Goal: Information Seeking & Learning: Learn about a topic

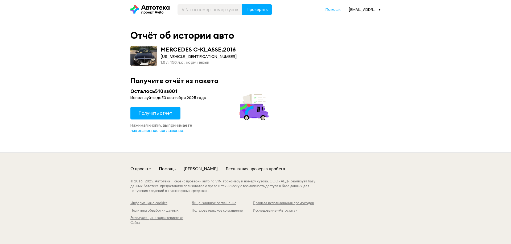
click at [160, 115] on span "Получить отчёт" at bounding box center [156, 113] width 34 height 6
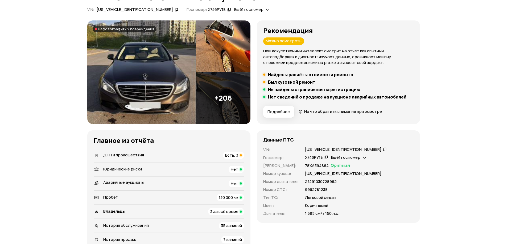
scroll to position [53, 0]
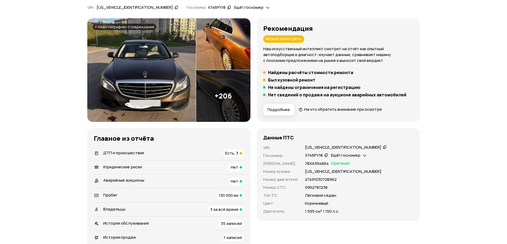
click at [168, 88] on img at bounding box center [141, 70] width 108 height 104
click at [216, 153] on div "ДТП и происшествия Есть, 3" at bounding box center [169, 153] width 150 height 7
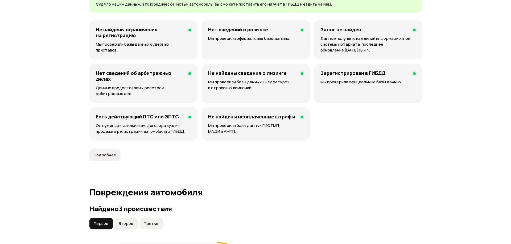
scroll to position [551, 0]
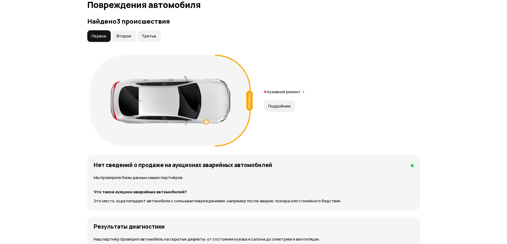
click at [280, 106] on span "Подробнее" at bounding box center [279, 106] width 22 height 5
click at [122, 35] on span "Второе" at bounding box center [123, 36] width 15 height 5
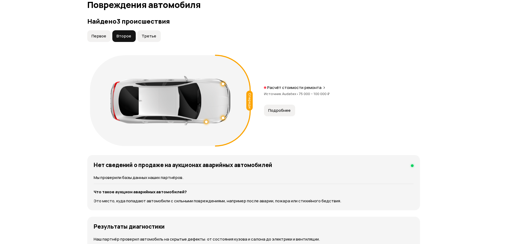
click at [148, 36] on span "Третье" at bounding box center [148, 36] width 15 height 5
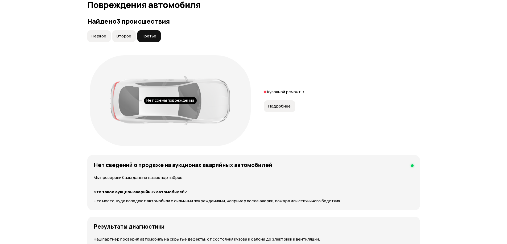
click at [128, 37] on span "Второе" at bounding box center [123, 36] width 15 height 5
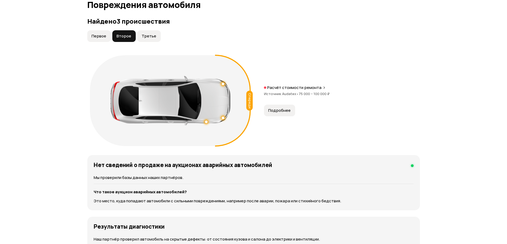
click at [274, 111] on span "Подробнее" at bounding box center [279, 110] width 22 height 5
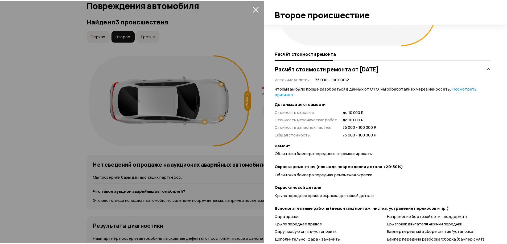
scroll to position [159, 0]
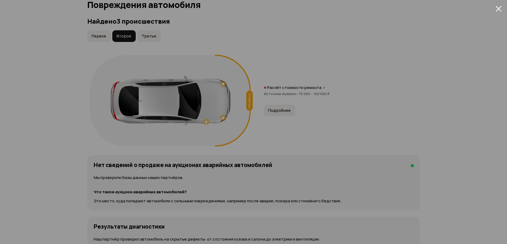
click at [146, 34] on button "Третье" at bounding box center [148, 36] width 23 height 12
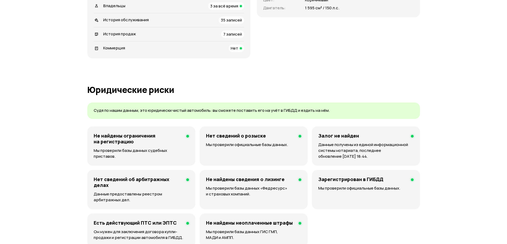
scroll to position [99, 0]
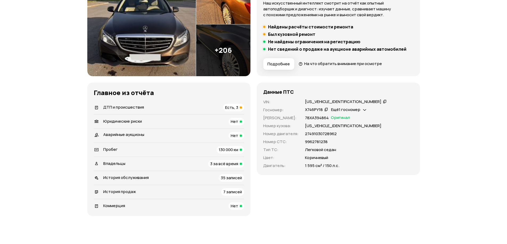
click at [231, 164] on span "3 за всё время" at bounding box center [224, 164] width 28 height 6
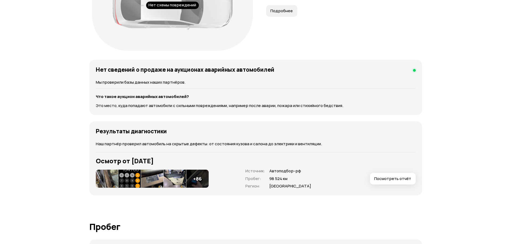
scroll to position [725, 0]
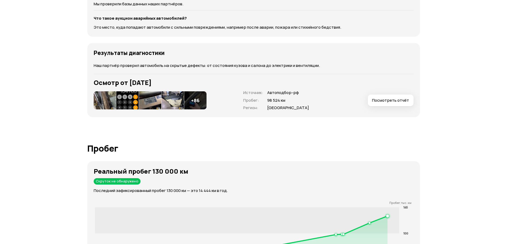
click at [103, 99] on img at bounding box center [105, 100] width 22 height 18
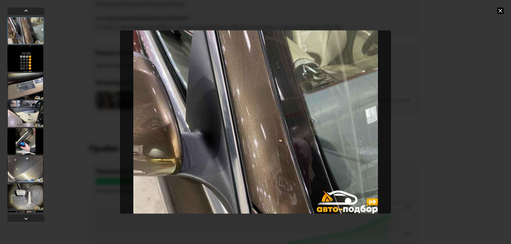
click at [28, 61] on div at bounding box center [25, 58] width 36 height 27
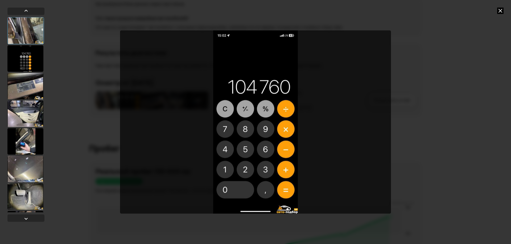
click at [34, 85] on div at bounding box center [25, 86] width 36 height 27
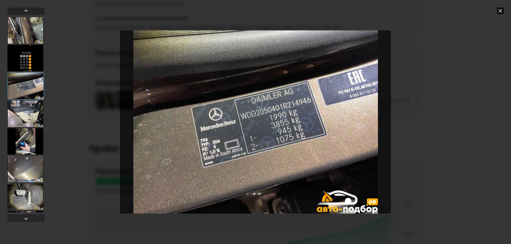
click at [35, 112] on div at bounding box center [25, 114] width 36 height 27
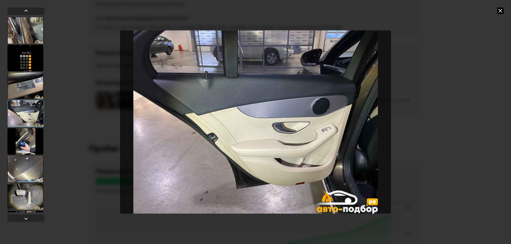
click at [34, 144] on div at bounding box center [25, 141] width 36 height 27
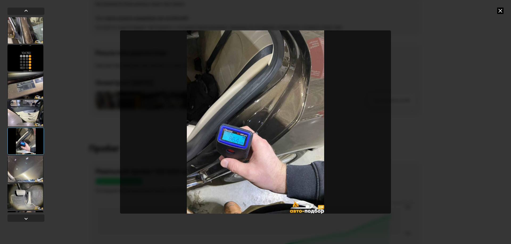
click at [34, 172] on div at bounding box center [25, 169] width 36 height 27
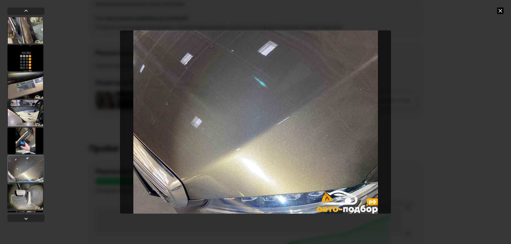
click at [35, 191] on div at bounding box center [25, 196] width 36 height 27
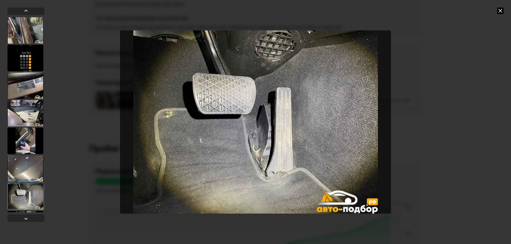
click at [29, 204] on div at bounding box center [25, 196] width 36 height 27
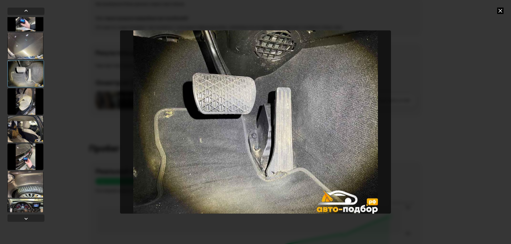
scroll to position [133, 0]
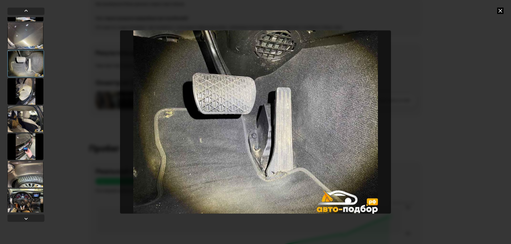
click at [31, 141] on div at bounding box center [25, 146] width 36 height 27
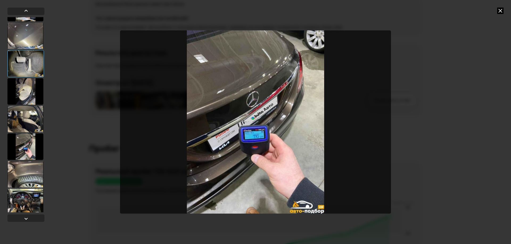
click at [29, 120] on div at bounding box center [25, 119] width 36 height 27
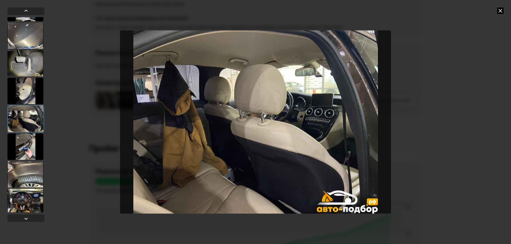
click at [30, 178] on div at bounding box center [25, 174] width 36 height 27
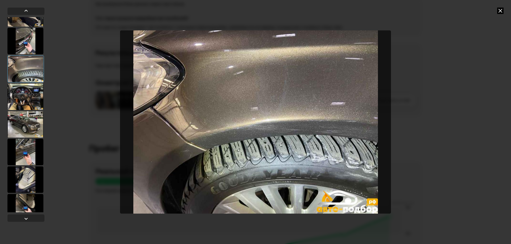
scroll to position [266, 0]
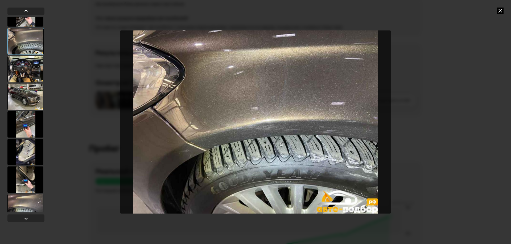
click at [28, 152] on div at bounding box center [25, 152] width 36 height 27
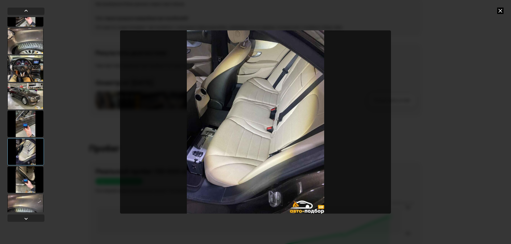
click at [33, 66] on div at bounding box center [25, 68] width 36 height 27
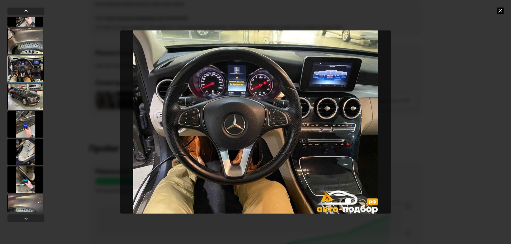
click at [33, 101] on div at bounding box center [25, 96] width 36 height 27
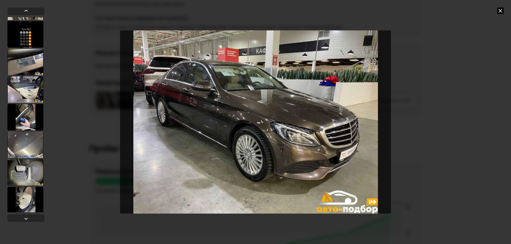
scroll to position [0, 0]
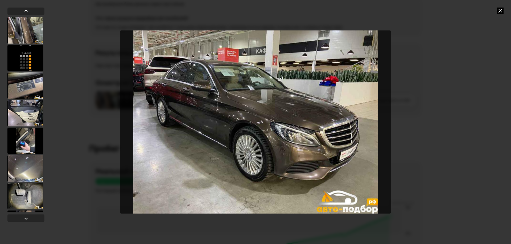
click at [24, 35] on div at bounding box center [25, 30] width 36 height 27
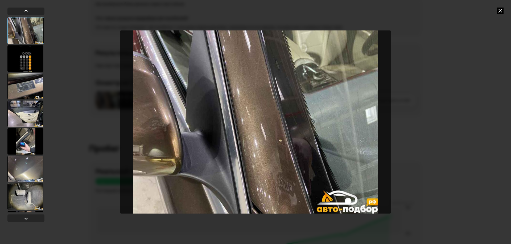
click at [28, 137] on div at bounding box center [25, 141] width 36 height 27
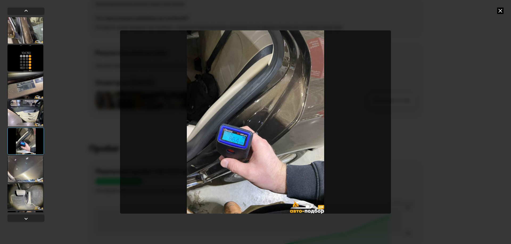
click at [30, 165] on div at bounding box center [25, 169] width 36 height 27
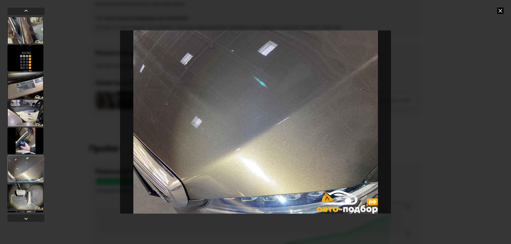
click at [27, 194] on div at bounding box center [25, 196] width 36 height 27
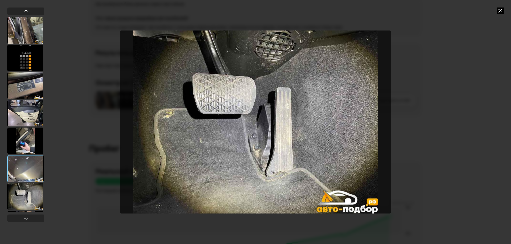
scroll to position [80, 0]
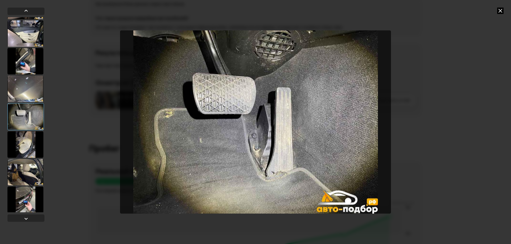
click at [27, 153] on div at bounding box center [25, 144] width 36 height 27
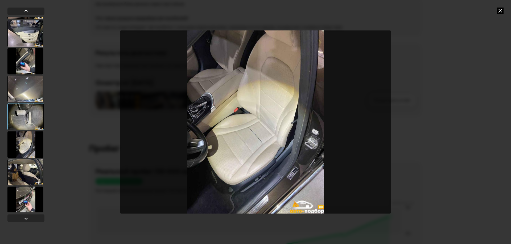
click at [28, 171] on div at bounding box center [25, 172] width 36 height 27
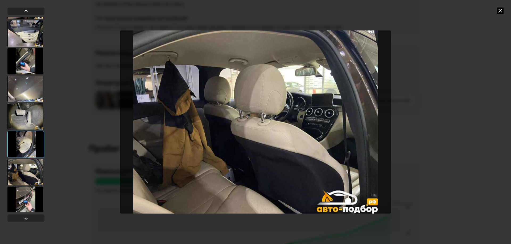
click at [26, 195] on div at bounding box center [25, 200] width 36 height 27
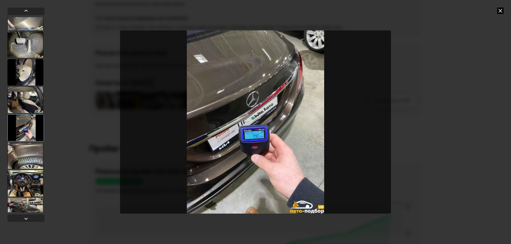
scroll to position [160, 0]
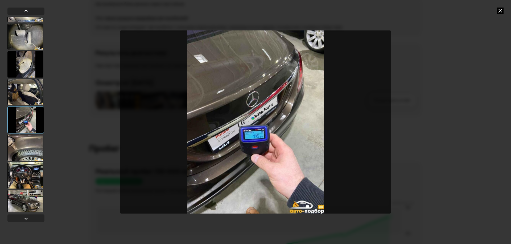
click at [28, 148] on div at bounding box center [25, 148] width 36 height 27
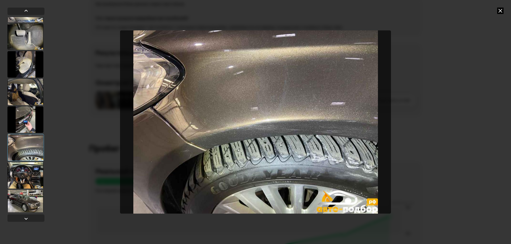
click at [29, 173] on div at bounding box center [25, 175] width 36 height 27
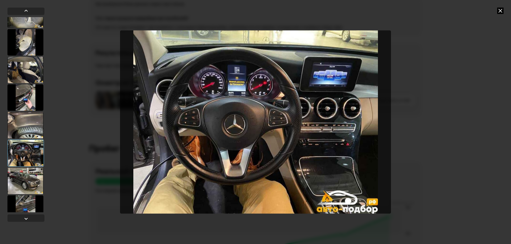
scroll to position [213, 0]
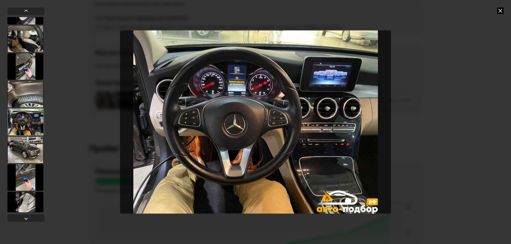
click at [26, 152] on div at bounding box center [25, 150] width 36 height 27
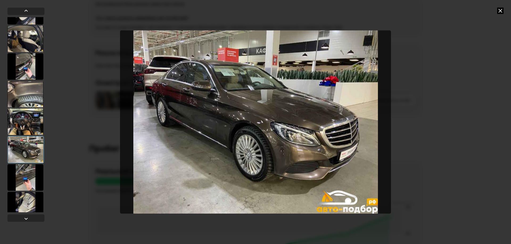
click at [27, 175] on div at bounding box center [25, 177] width 36 height 27
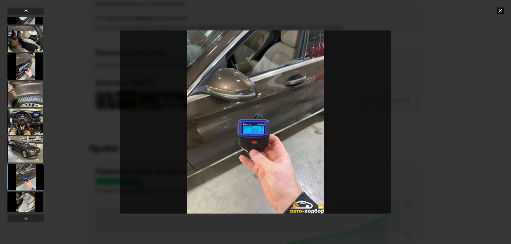
click at [29, 197] on div at bounding box center [25, 205] width 36 height 27
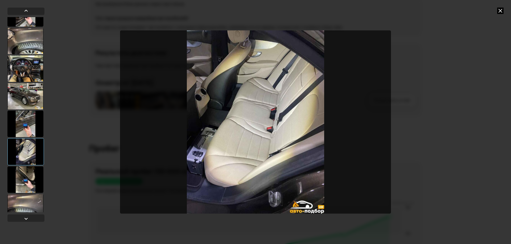
scroll to position [292, 0]
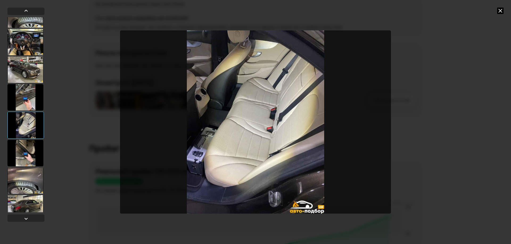
click at [31, 151] on div at bounding box center [25, 153] width 36 height 27
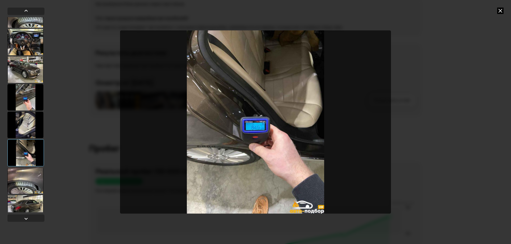
click at [28, 182] on div at bounding box center [25, 181] width 36 height 27
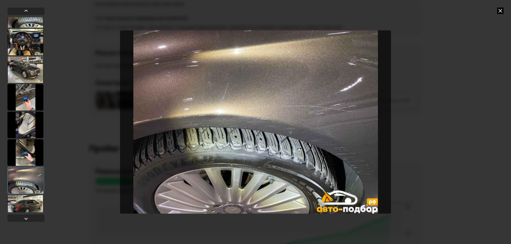
click at [27, 150] on div at bounding box center [25, 152] width 36 height 27
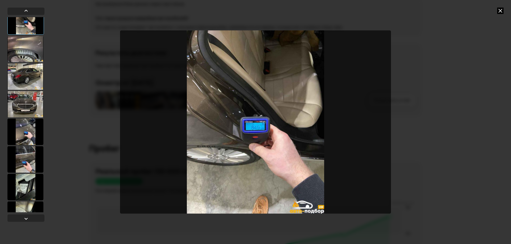
scroll to position [425, 0]
click at [28, 127] on div at bounding box center [25, 131] width 36 height 27
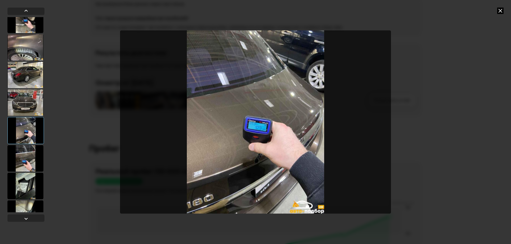
click at [31, 155] on div at bounding box center [25, 158] width 36 height 27
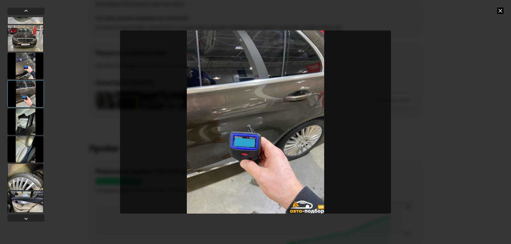
scroll to position [505, 0]
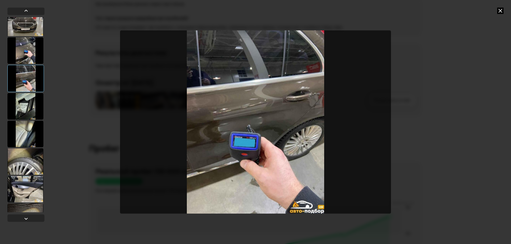
click at [28, 111] on div at bounding box center [25, 106] width 36 height 27
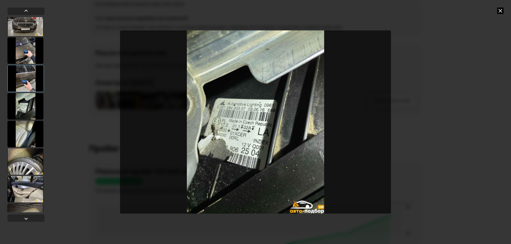
click at [31, 126] on div at bounding box center [25, 134] width 36 height 27
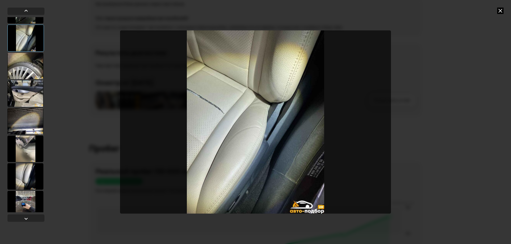
scroll to position [612, 0]
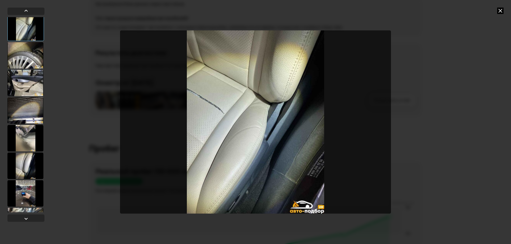
click at [214, 103] on img "Go to Slide 23" at bounding box center [255, 122] width 271 height 183
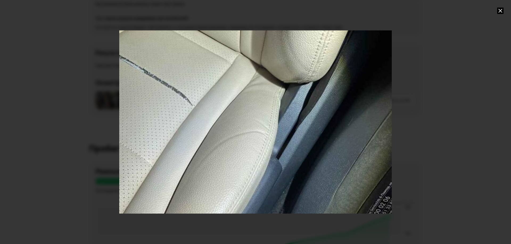
click at [201, 103] on div "Go to Slide 23" at bounding box center [255, 122] width 545 height 367
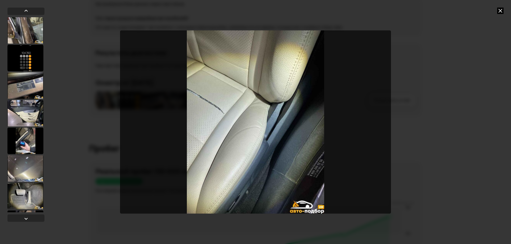
click at [31, 148] on div at bounding box center [25, 141] width 36 height 27
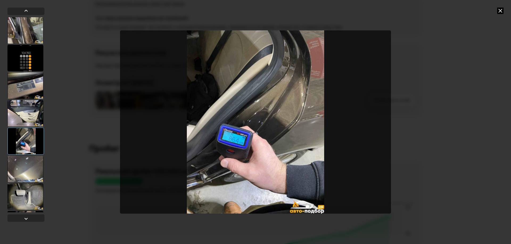
drag, startPoint x: 26, startPoint y: 169, endPoint x: 27, endPoint y: 174, distance: 4.9
click at [26, 170] on div at bounding box center [25, 169] width 36 height 27
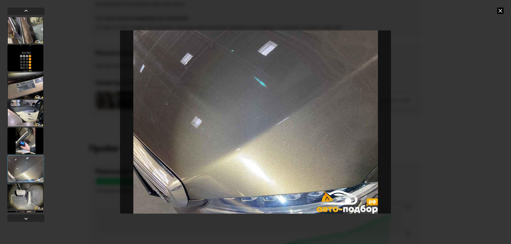
click at [29, 107] on div at bounding box center [25, 113] width 36 height 27
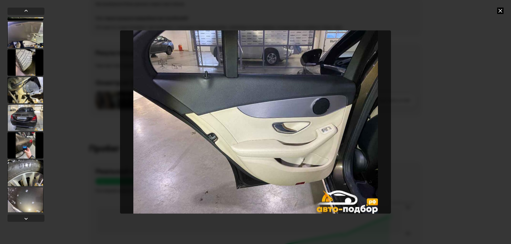
scroll to position [798, 0]
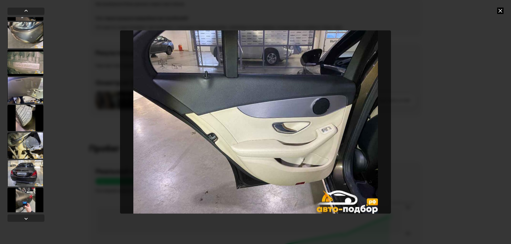
click at [28, 66] on div at bounding box center [25, 62] width 36 height 27
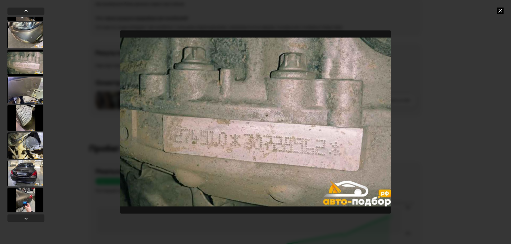
scroll to position [797, 0]
click at [30, 90] on div at bounding box center [25, 91] width 36 height 27
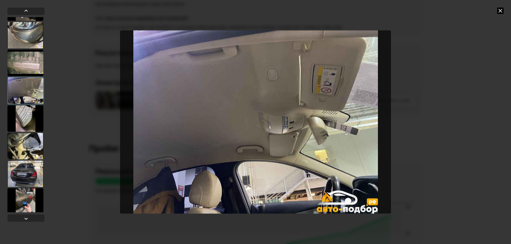
click at [31, 115] on div at bounding box center [25, 118] width 36 height 27
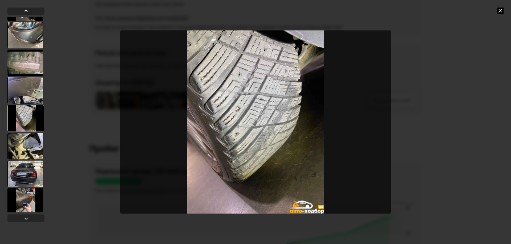
click at [31, 146] on div at bounding box center [25, 146] width 36 height 27
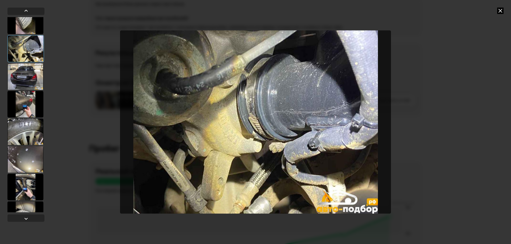
scroll to position [904, 0]
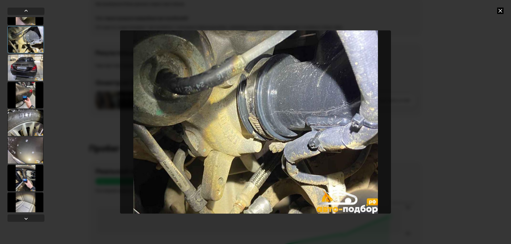
click at [32, 146] on div at bounding box center [25, 150] width 36 height 27
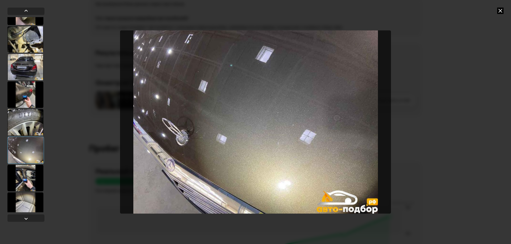
click at [24, 174] on div at bounding box center [25, 178] width 36 height 27
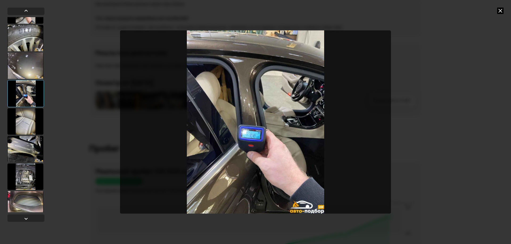
scroll to position [1010, 0]
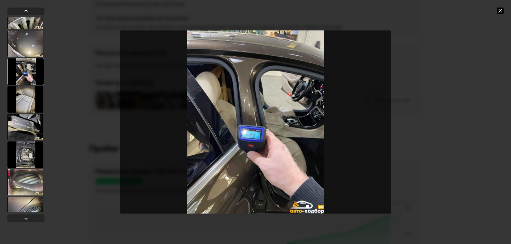
click at [26, 163] on div at bounding box center [25, 154] width 36 height 27
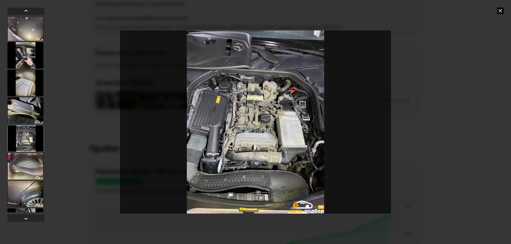
scroll to position [1090, 0]
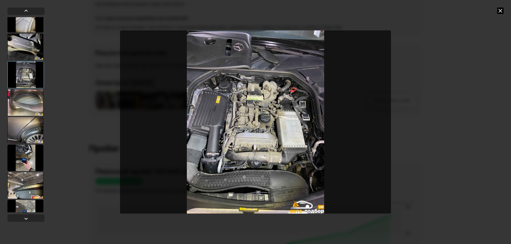
click at [26, 163] on div at bounding box center [25, 158] width 36 height 27
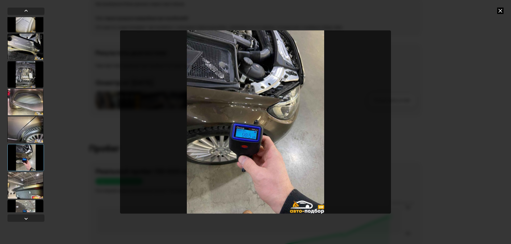
click at [27, 182] on div at bounding box center [25, 185] width 36 height 27
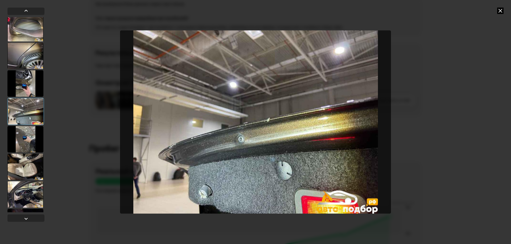
scroll to position [1169, 0]
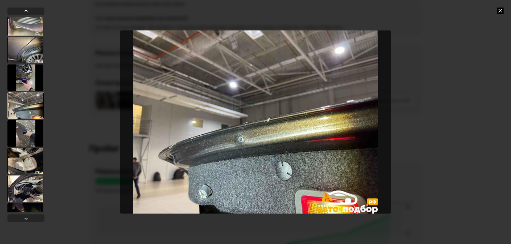
click at [27, 178] on div at bounding box center [25, 188] width 36 height 27
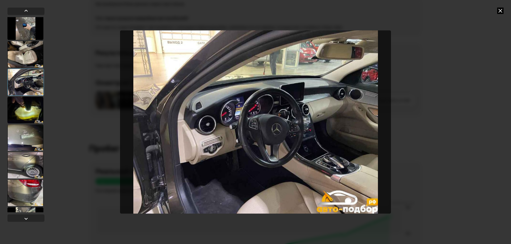
click at [25, 166] on div at bounding box center [25, 165] width 36 height 27
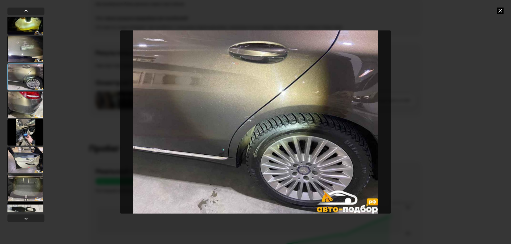
scroll to position [1382, 0]
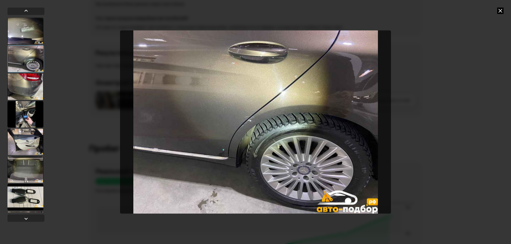
click at [24, 171] on div at bounding box center [25, 169] width 36 height 27
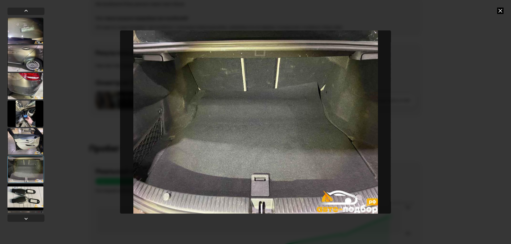
click at [22, 179] on div at bounding box center [25, 169] width 36 height 27
click at [22, 186] on div at bounding box center [25, 197] width 36 height 27
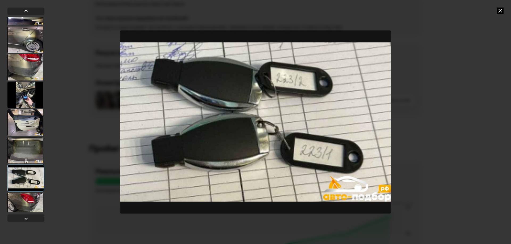
scroll to position [1462, 0]
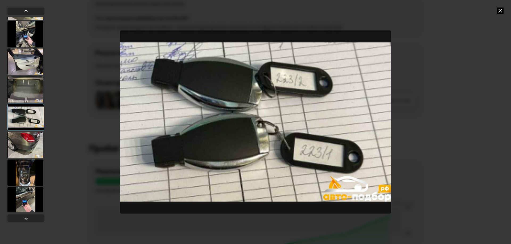
click at [19, 181] on div at bounding box center [25, 173] width 36 height 27
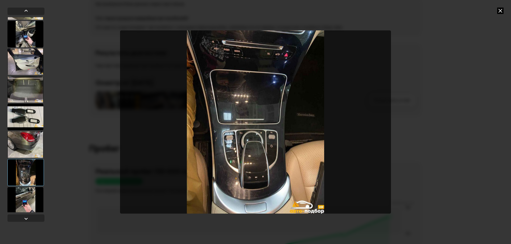
click at [27, 196] on div at bounding box center [25, 200] width 36 height 27
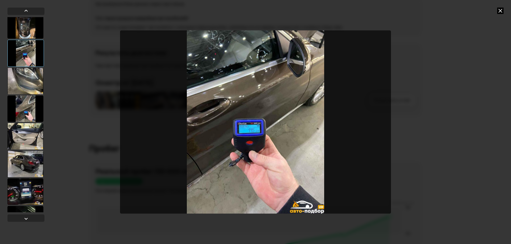
scroll to position [1621, 0]
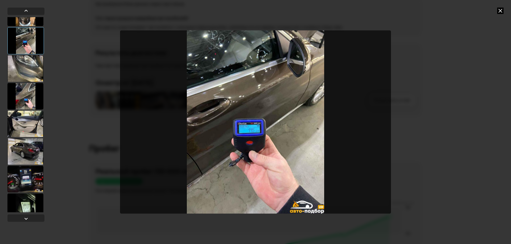
click at [27, 120] on div at bounding box center [25, 124] width 36 height 27
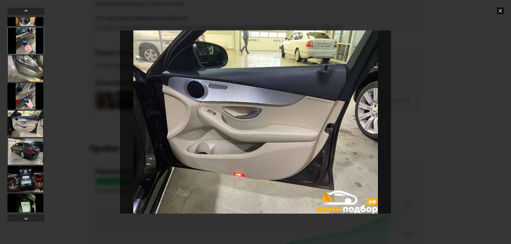
click at [26, 145] on div at bounding box center [25, 151] width 36 height 27
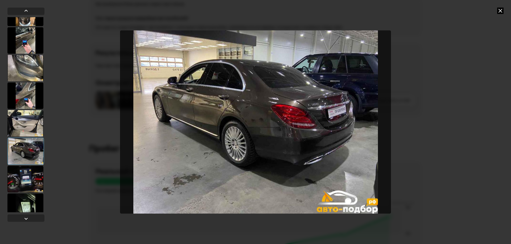
click at [19, 112] on div at bounding box center [25, 123] width 36 height 27
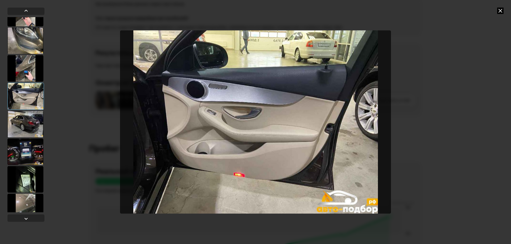
scroll to position [1728, 0]
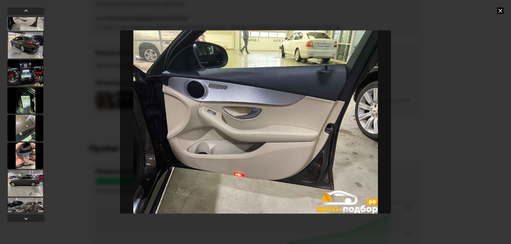
click at [23, 126] on div at bounding box center [25, 128] width 36 height 27
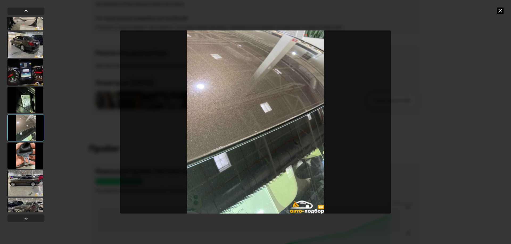
click at [22, 154] on div at bounding box center [25, 156] width 36 height 27
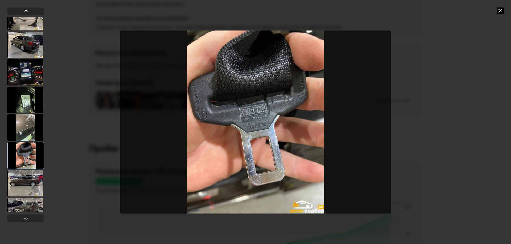
click at [25, 164] on div at bounding box center [25, 155] width 36 height 27
click at [27, 195] on div at bounding box center [25, 183] width 36 height 27
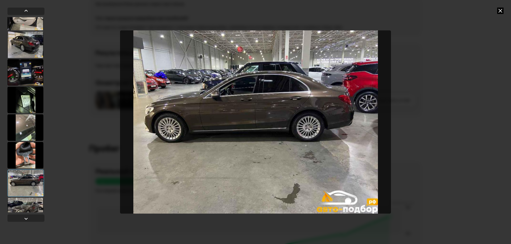
click at [26, 207] on div at bounding box center [25, 211] width 36 height 27
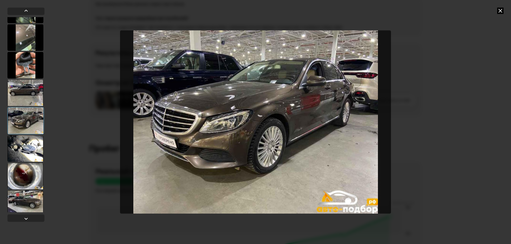
scroll to position [1834, 0]
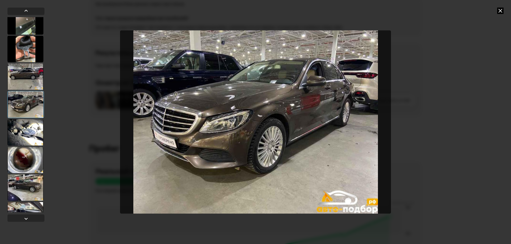
click at [28, 159] on div at bounding box center [25, 160] width 36 height 27
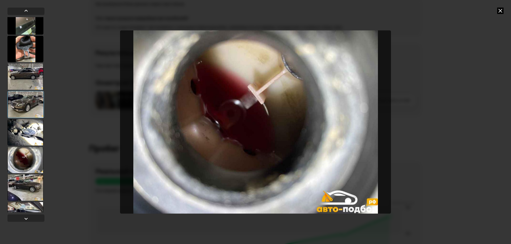
click at [31, 135] on div at bounding box center [25, 132] width 36 height 27
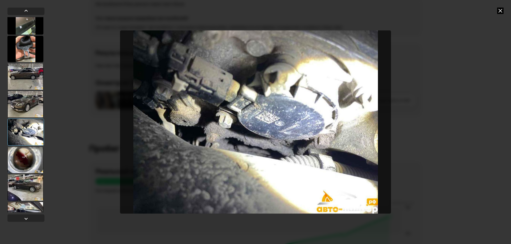
click at [31, 156] on div at bounding box center [25, 160] width 36 height 27
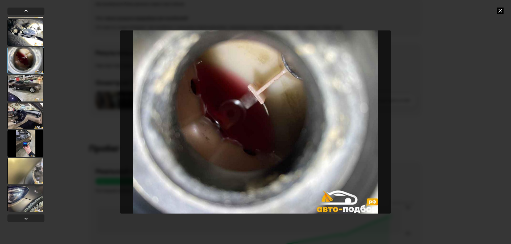
scroll to position [1941, 0]
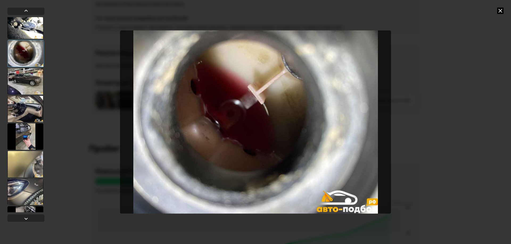
click at [31, 124] on div at bounding box center [25, 136] width 36 height 27
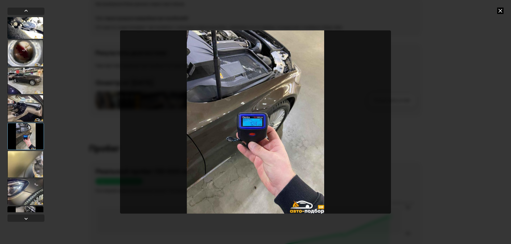
click at [31, 140] on div at bounding box center [25, 136] width 36 height 27
click at [31, 162] on div at bounding box center [25, 164] width 36 height 27
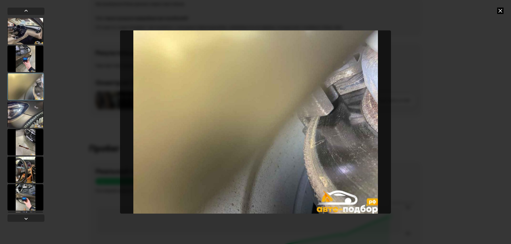
scroll to position [2020, 0]
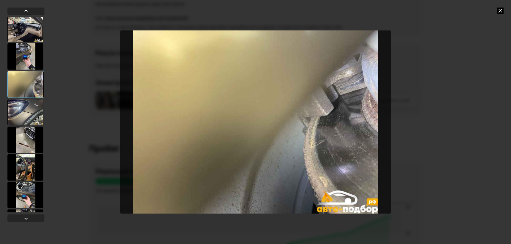
click at [29, 152] on div at bounding box center [25, 140] width 36 height 27
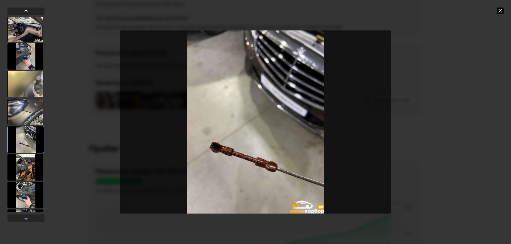
click at [28, 171] on div at bounding box center [25, 167] width 36 height 27
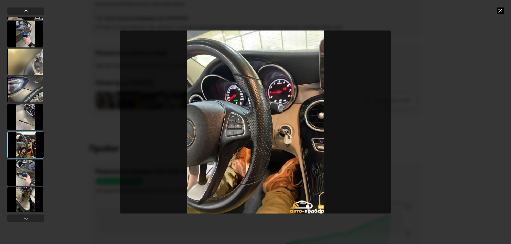
scroll to position [2074, 0]
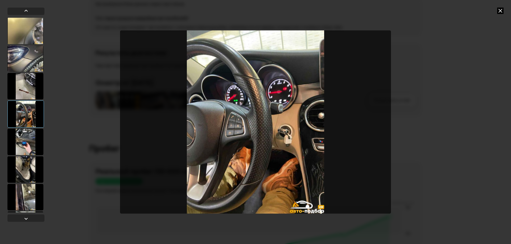
click at [24, 172] on div at bounding box center [25, 169] width 36 height 27
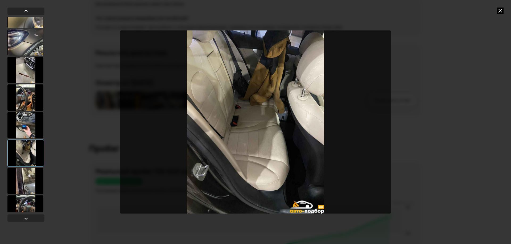
scroll to position [2127, 0]
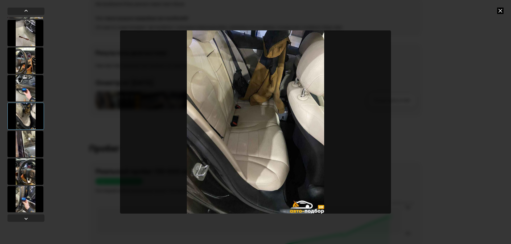
click at [22, 157] on div at bounding box center [25, 114] width 37 height 195
click at [24, 150] on div at bounding box center [25, 144] width 36 height 27
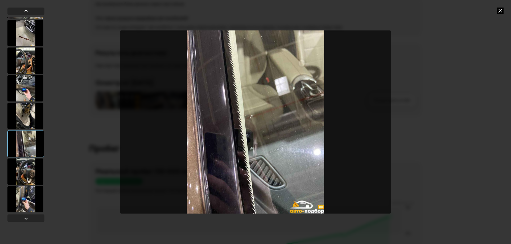
click at [26, 179] on div at bounding box center [25, 171] width 36 height 27
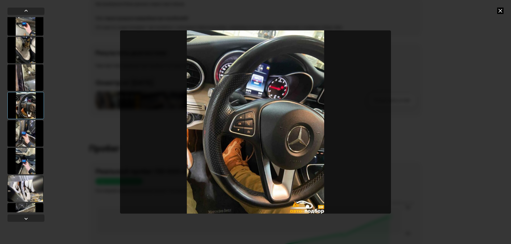
scroll to position [2206, 0]
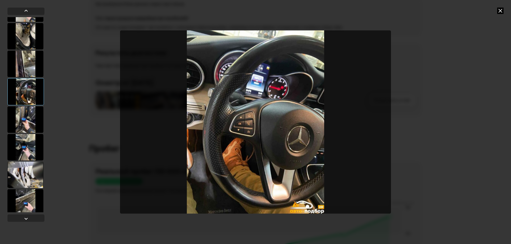
click at [27, 179] on div at bounding box center [25, 175] width 36 height 27
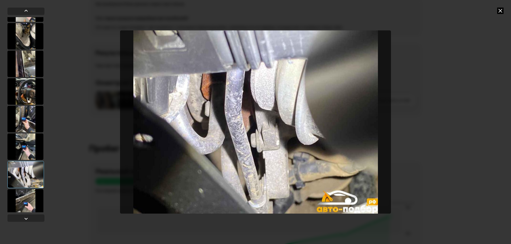
click at [27, 202] on div at bounding box center [25, 202] width 36 height 27
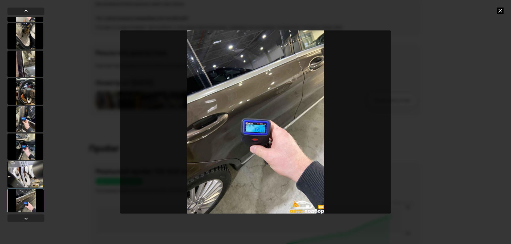
click at [27, 201] on div at bounding box center [25, 202] width 36 height 27
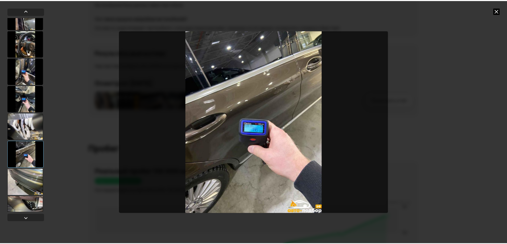
scroll to position [2322, 0]
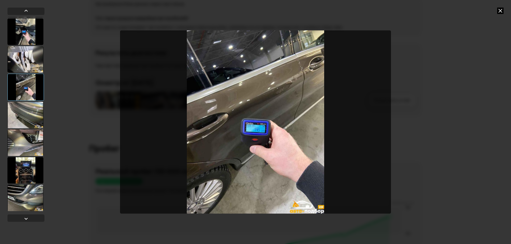
drag, startPoint x: 29, startPoint y: 170, endPoint x: 29, endPoint y: 175, distance: 4.8
click at [29, 171] on div at bounding box center [25, 170] width 36 height 27
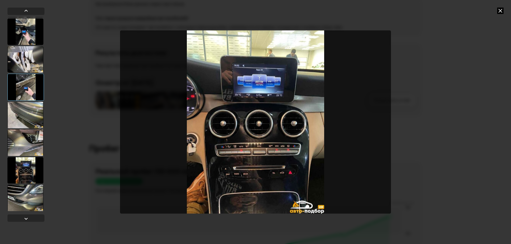
click at [27, 196] on div at bounding box center [25, 198] width 36 height 27
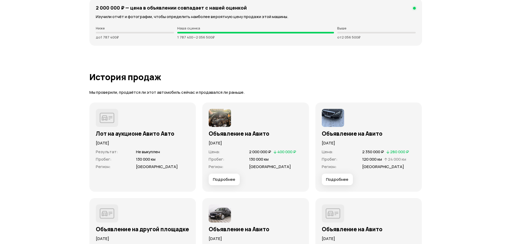
scroll to position [1576, 0]
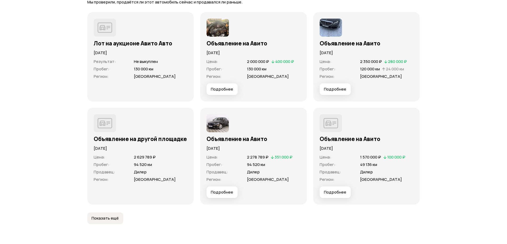
click at [219, 89] on span "Подробнее" at bounding box center [222, 89] width 22 height 5
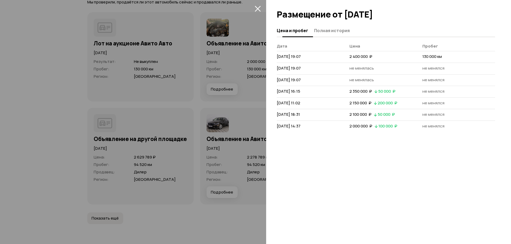
click at [330, 26] on button "Полная история" at bounding box center [330, 30] width 37 height 10
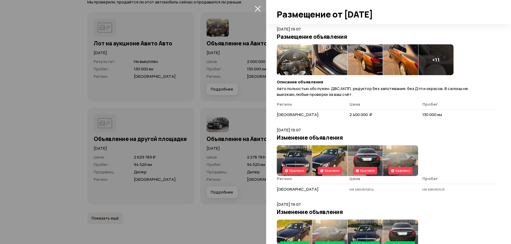
scroll to position [27, 0]
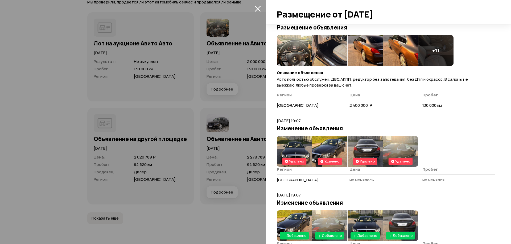
click at [298, 52] on img at bounding box center [294, 50] width 35 height 31
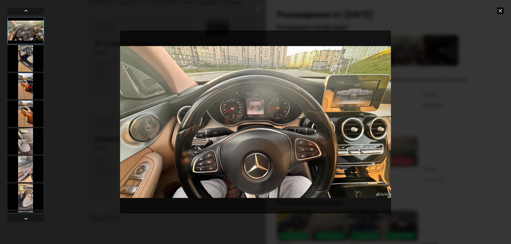
click at [26, 56] on div at bounding box center [25, 58] width 36 height 27
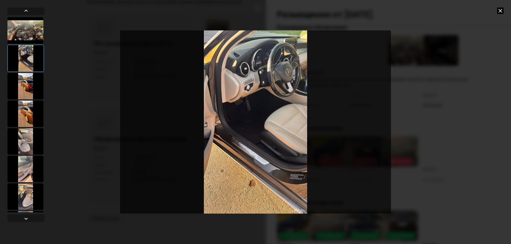
click at [31, 83] on div at bounding box center [25, 86] width 36 height 27
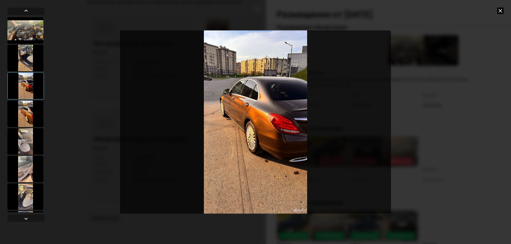
click at [30, 103] on div at bounding box center [25, 114] width 36 height 27
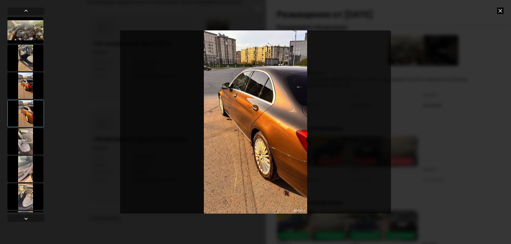
click at [30, 143] on div at bounding box center [25, 141] width 36 height 27
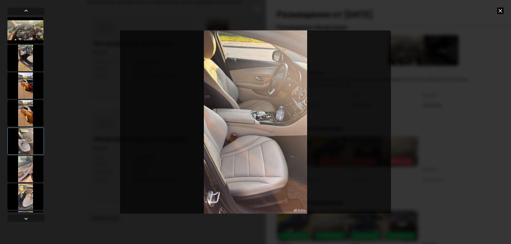
drag, startPoint x: 19, startPoint y: 198, endPoint x: 20, endPoint y: 195, distance: 3.4
click at [19, 198] on div at bounding box center [25, 196] width 36 height 27
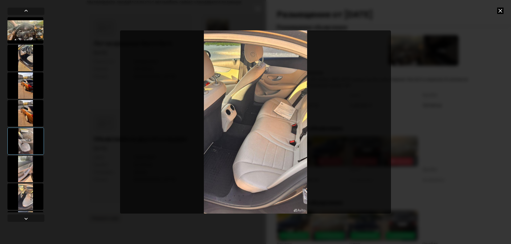
click at [27, 168] on div at bounding box center [25, 169] width 36 height 27
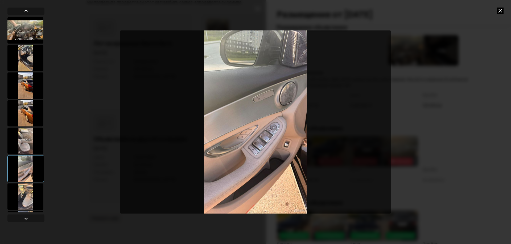
click at [27, 205] on div at bounding box center [25, 196] width 36 height 27
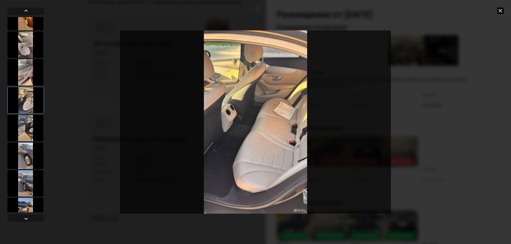
scroll to position [106, 0]
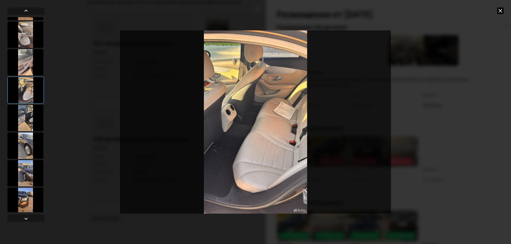
click at [28, 119] on div at bounding box center [25, 118] width 36 height 27
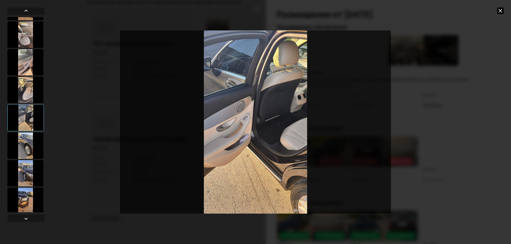
click at [27, 148] on div at bounding box center [25, 145] width 36 height 27
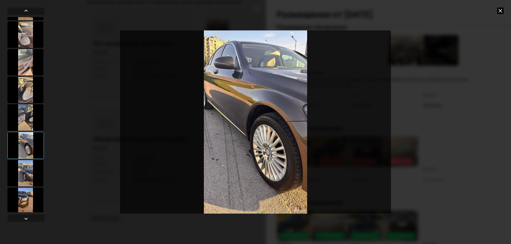
click at [26, 183] on div at bounding box center [25, 173] width 36 height 27
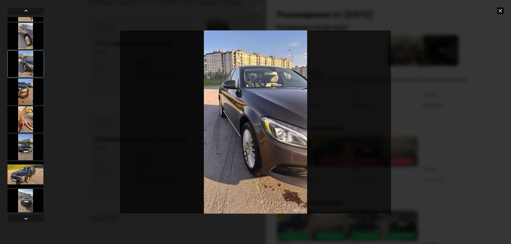
scroll to position [239, 0]
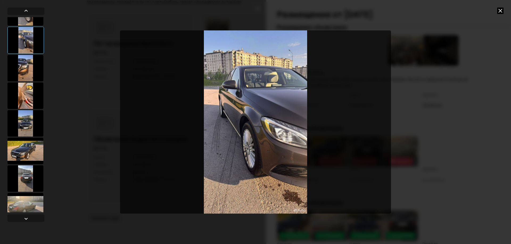
click at [28, 70] on div at bounding box center [25, 68] width 36 height 27
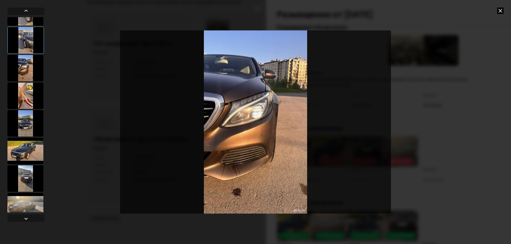
click at [30, 96] on div at bounding box center [25, 95] width 36 height 27
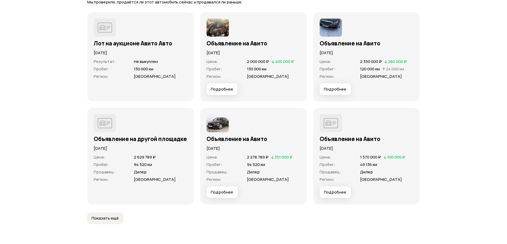
click at [209, 120] on img at bounding box center [217, 123] width 22 height 18
click at [215, 125] on img at bounding box center [217, 123] width 22 height 18
click at [225, 189] on button "Подробнее" at bounding box center [221, 193] width 31 height 12
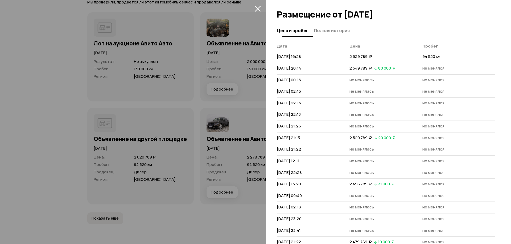
click at [335, 31] on span "Полная история" at bounding box center [332, 30] width 36 height 5
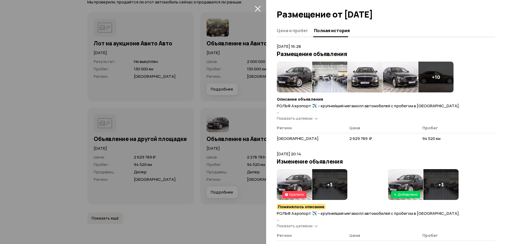
click at [455, 77] on div "+ 10" at bounding box center [386, 77] width 218 height 31
click at [446, 77] on div "+ 10" at bounding box center [435, 77] width 35 height 31
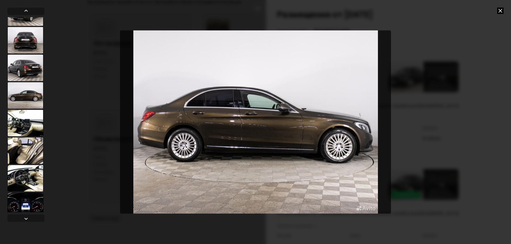
scroll to position [160, 0]
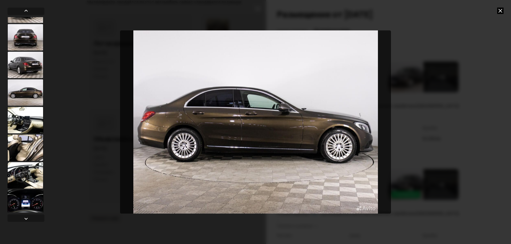
click at [31, 172] on div at bounding box center [25, 175] width 36 height 27
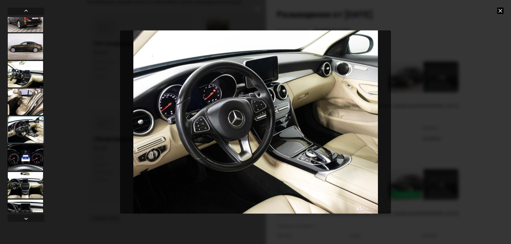
scroll to position [212, 0]
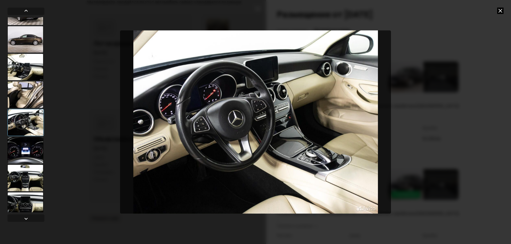
click at [32, 145] on div at bounding box center [25, 150] width 36 height 27
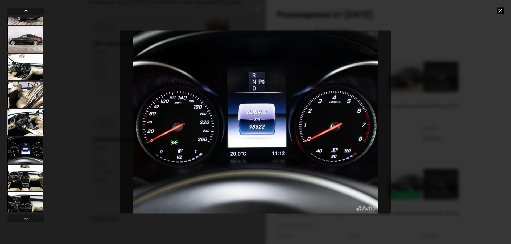
click at [32, 174] on div at bounding box center [25, 178] width 36 height 27
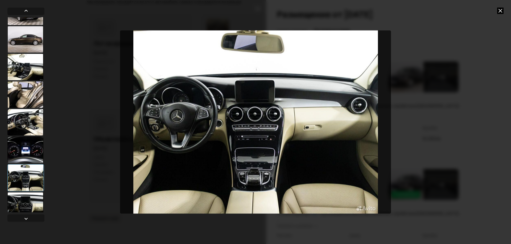
click at [29, 204] on div at bounding box center [25, 206] width 36 height 27
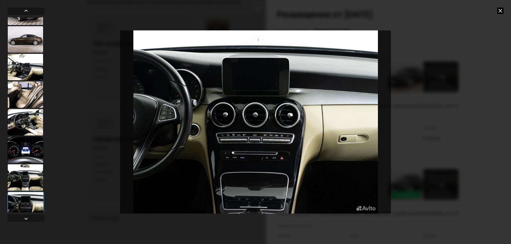
scroll to position [220, 0]
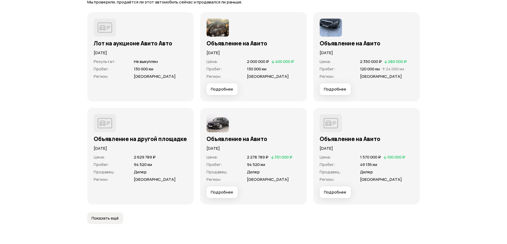
click at [328, 20] on img at bounding box center [330, 28] width 22 height 18
click at [225, 193] on span "Подробнее" at bounding box center [222, 192] width 22 height 5
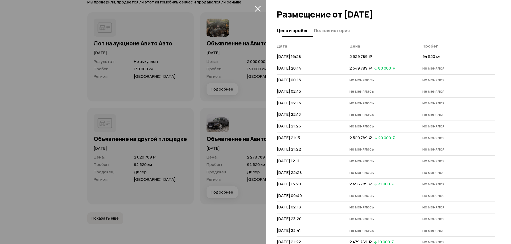
click at [333, 29] on span "Полная история" at bounding box center [332, 30] width 36 height 5
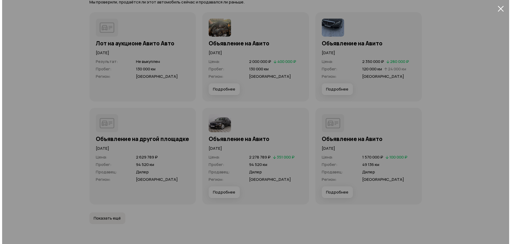
scroll to position [612, 0]
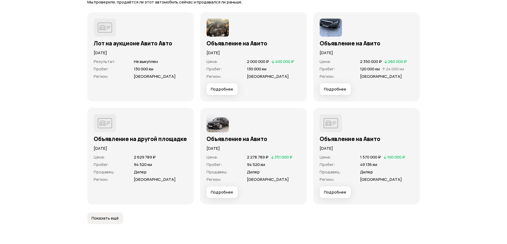
click at [337, 93] on button "Подробнее" at bounding box center [334, 89] width 31 height 12
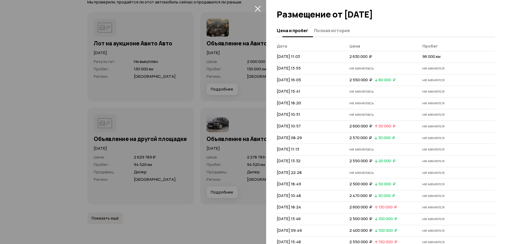
click at [334, 35] on button "Полная история" at bounding box center [330, 30] width 37 height 10
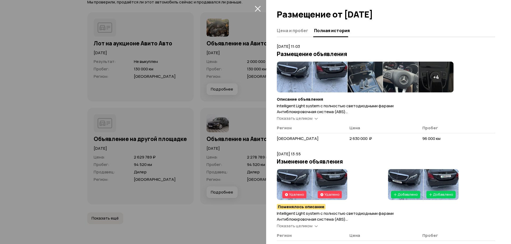
click at [433, 76] on h4 "+ 4" at bounding box center [436, 77] width 6 height 6
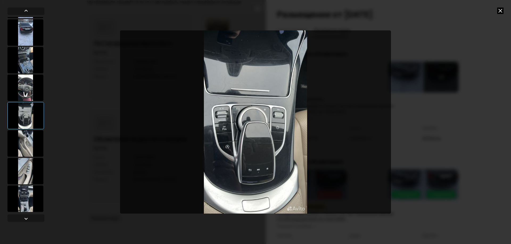
scroll to position [54, 0]
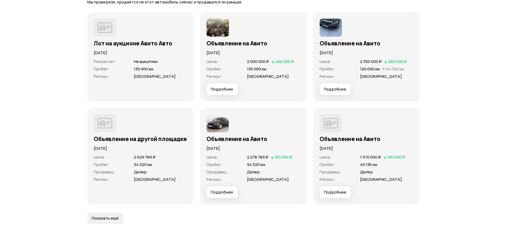
click at [220, 124] on img at bounding box center [217, 123] width 22 height 18
click at [108, 124] on img at bounding box center [105, 123] width 22 height 18
click at [106, 27] on img at bounding box center [105, 28] width 22 height 18
click at [231, 91] on span "Подробнее" at bounding box center [222, 89] width 22 height 5
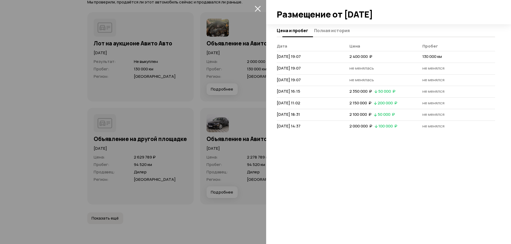
click at [327, 34] on button "Полная история" at bounding box center [330, 30] width 37 height 10
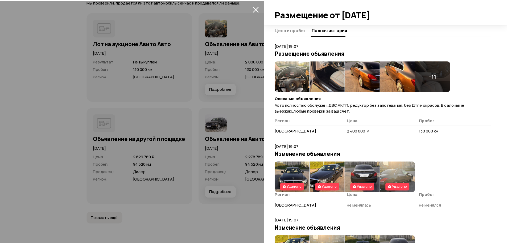
scroll to position [0, 0]
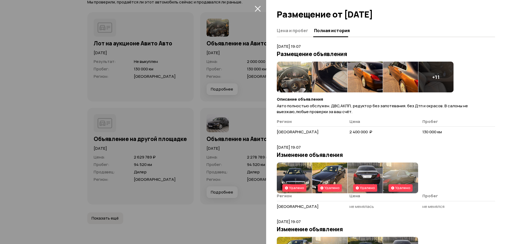
click at [443, 71] on div "+ 11" at bounding box center [435, 77] width 35 height 31
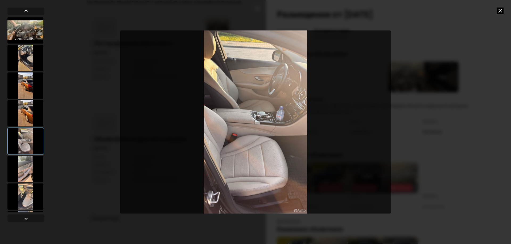
click at [38, 37] on div at bounding box center [25, 30] width 36 height 27
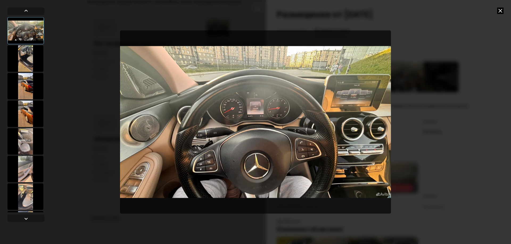
click at [141, 126] on img "Go to Slide 1" at bounding box center [255, 122] width 271 height 183
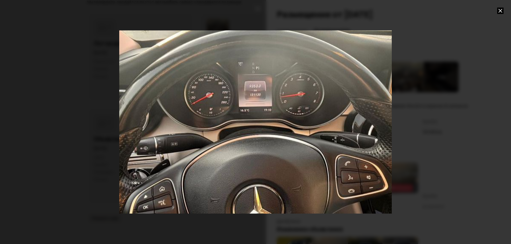
click at [142, 126] on div "Go to Slide 1" at bounding box center [255, 122] width 545 height 367
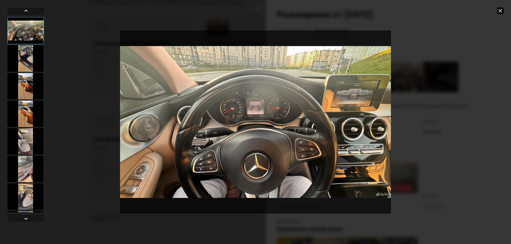
click at [503, 11] on div at bounding box center [255, 122] width 511 height 244
click at [501, 12] on icon at bounding box center [500, 10] width 6 height 6
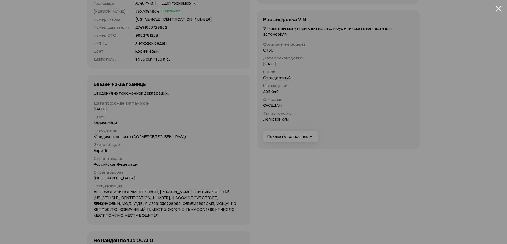
scroll to position [1543, 0]
